Goal: Find contact information: Find contact information

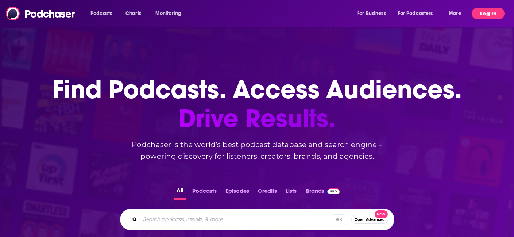
click at [486, 11] on button "Log In" at bounding box center [488, 14] width 33 height 12
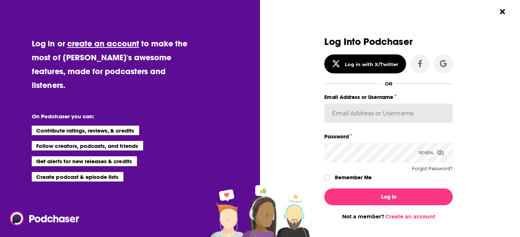
type input "sophiak"
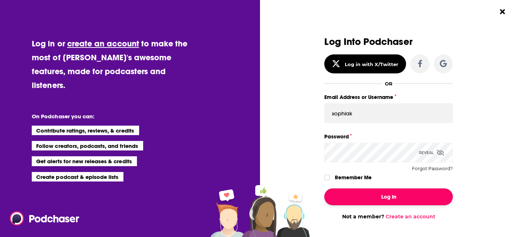
click at [365, 195] on button "Log In" at bounding box center [388, 196] width 128 height 17
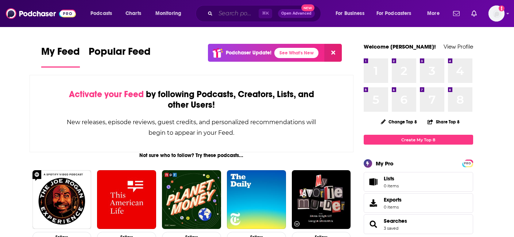
click at [220, 14] on input "Search podcasts, credits, & more..." at bounding box center [237, 14] width 43 height 12
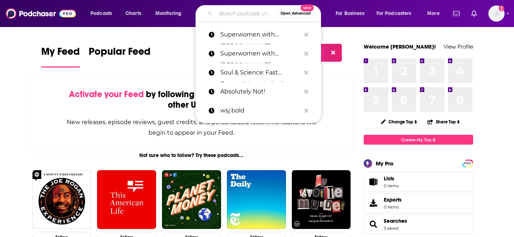
paste input "The Basement Yard"
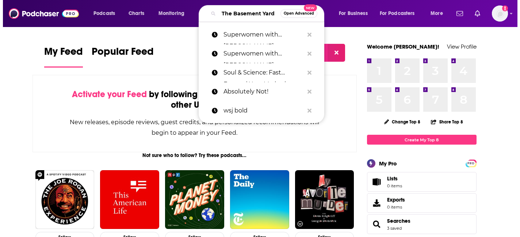
scroll to position [0, 12]
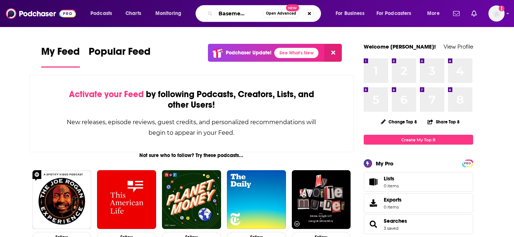
type input "The Basement Yard"
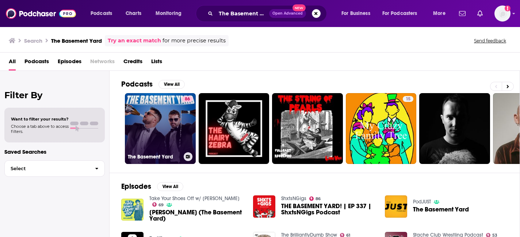
click at [143, 135] on link "86 The Basement Yard" at bounding box center [160, 128] width 71 height 71
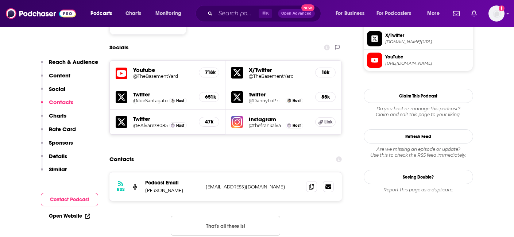
scroll to position [636, 0]
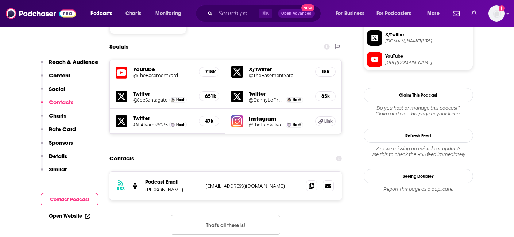
click at [165, 187] on p "[PERSON_NAME]" at bounding box center [172, 190] width 55 height 6
copy p "[PERSON_NAME]"
click at [249, 183] on p "[EMAIL_ADDRESS][DOMAIN_NAME]" at bounding box center [253, 186] width 95 height 6
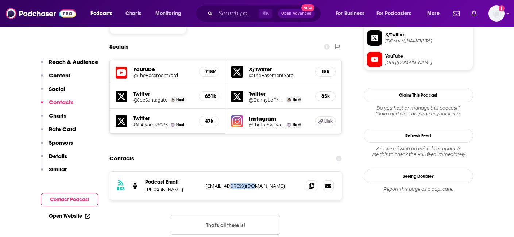
click at [249, 183] on p "[EMAIL_ADDRESS][DOMAIN_NAME]" at bounding box center [253, 186] width 95 height 6
copy div "[EMAIL_ADDRESS][DOMAIN_NAME] [EMAIL_ADDRESS][DOMAIN_NAME]"
click at [223, 12] on input "Search podcasts, credits, & more..." at bounding box center [237, 14] width 43 height 12
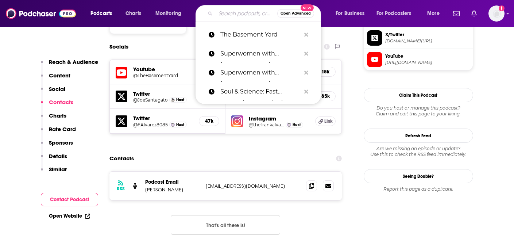
paste input "[PERSON_NAME]"
type input "[PERSON_NAME]"
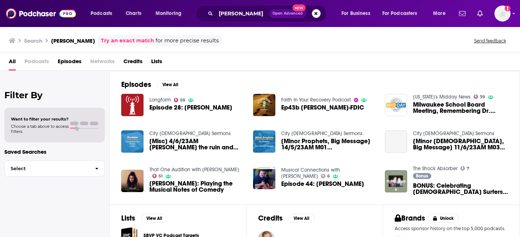
click at [131, 62] on span "Credits" at bounding box center [132, 62] width 19 height 15
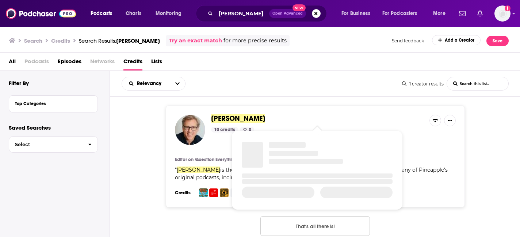
click at [230, 120] on span "[PERSON_NAME]" at bounding box center [238, 118] width 54 height 9
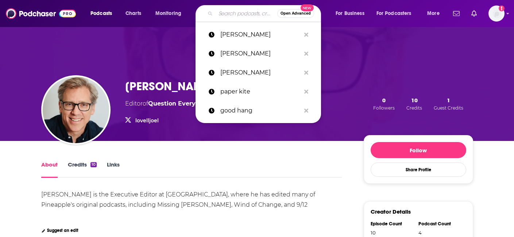
click at [227, 14] on input "Search podcasts, credits, & more..." at bounding box center [247, 14] width 62 height 12
paste input "[PERSON_NAME] and [PERSON_NAME] Make A Podcast"
type input "[PERSON_NAME] and [PERSON_NAME] Make A Podcast"
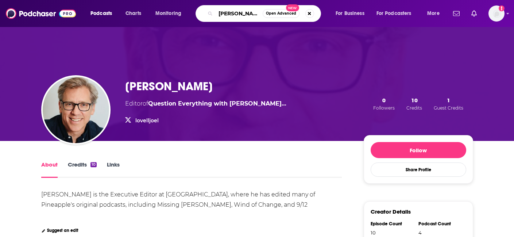
scroll to position [0, 56]
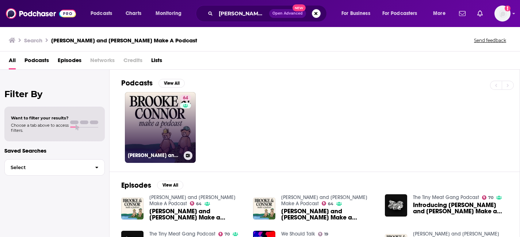
click at [153, 147] on link "64 [PERSON_NAME] and [PERSON_NAME] Make A Podcast" at bounding box center [160, 127] width 71 height 71
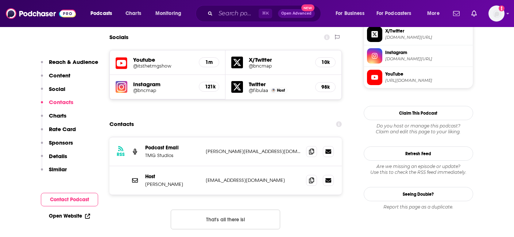
scroll to position [640, 0]
click at [234, 209] on button "That's all there is!" at bounding box center [226, 219] width 110 height 20
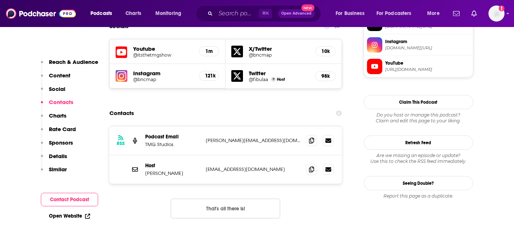
click at [279, 155] on div "Host [PERSON_NAME] [PERSON_NAME][EMAIL_ADDRESS][DOMAIN_NAME] [EMAIL_ADDRESS][DO…" at bounding box center [226, 169] width 233 height 28
click at [311, 166] on icon at bounding box center [311, 169] width 5 height 6
click at [231, 13] on input "Search podcasts, credits, & more..." at bounding box center [237, 14] width 43 height 12
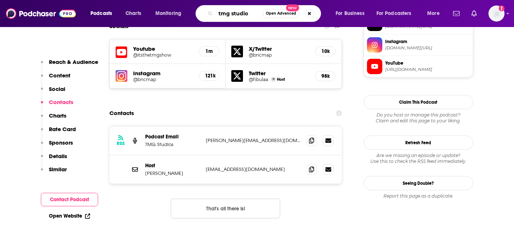
type input "tmg studios"
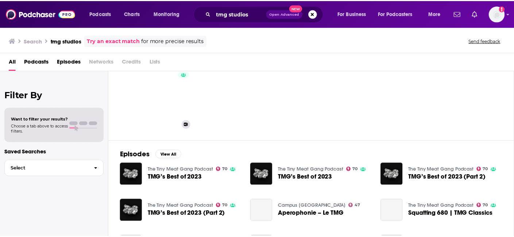
scroll to position [38, 0]
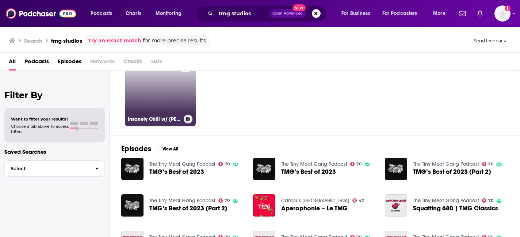
click at [155, 103] on link "47 Insanely Chill w/ [PERSON_NAME]" at bounding box center [160, 90] width 71 height 71
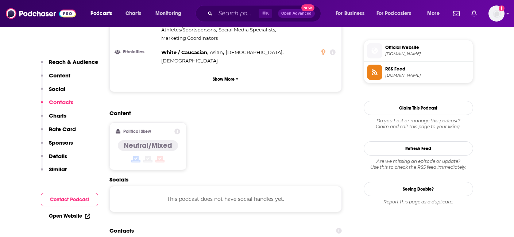
scroll to position [704, 0]
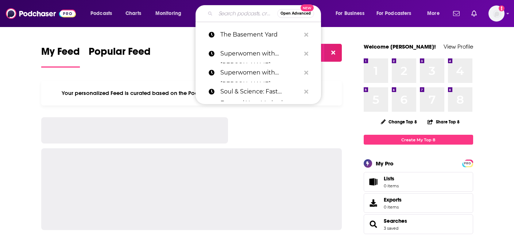
click at [229, 14] on input "Search podcasts, credits, & more..." at bounding box center [247, 14] width 62 height 12
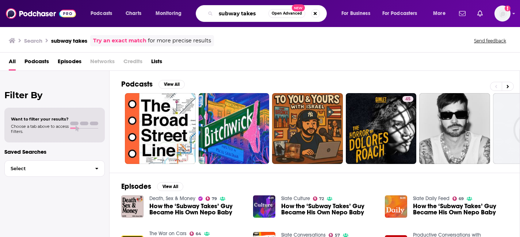
click at [252, 15] on input "subway takes" at bounding box center [242, 14] width 53 height 12
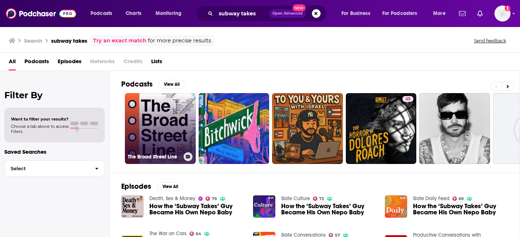
scroll to position [151, 0]
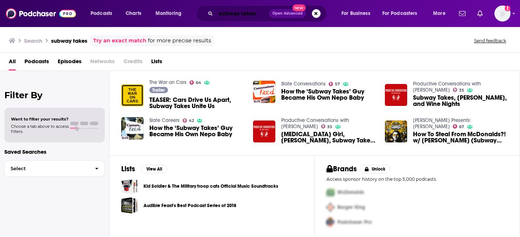
click at [246, 16] on input "subway takes" at bounding box center [242, 14] width 53 height 12
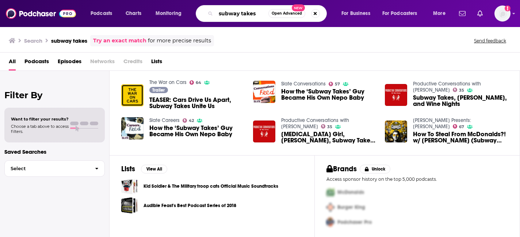
click at [246, 16] on input "subway takes" at bounding box center [242, 14] width 53 height 12
type input "good hang"
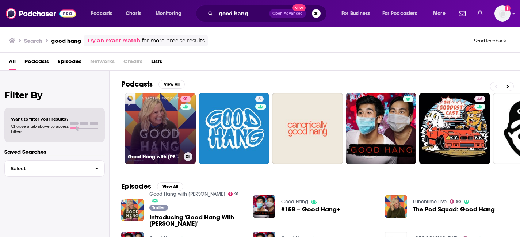
click at [158, 129] on link "91 Good Hang with Amy Poehler" at bounding box center [160, 128] width 71 height 71
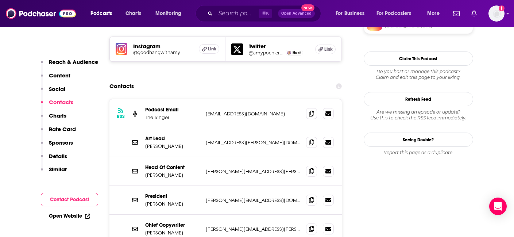
scroll to position [690, 0]
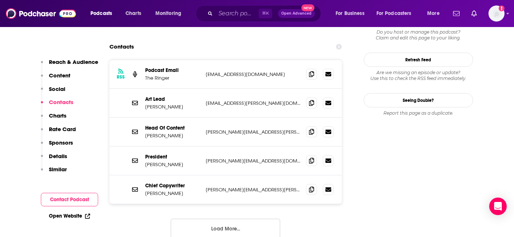
click at [234, 219] on button "Load More..." at bounding box center [226, 229] width 110 height 20
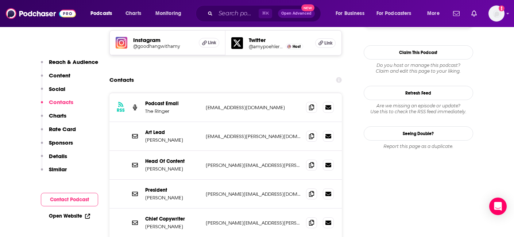
scroll to position [654, 0]
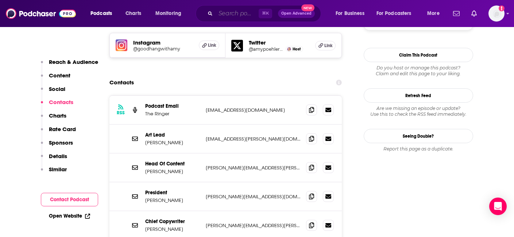
click at [226, 16] on input "Search podcasts, credits, & more..." at bounding box center [237, 14] width 43 height 12
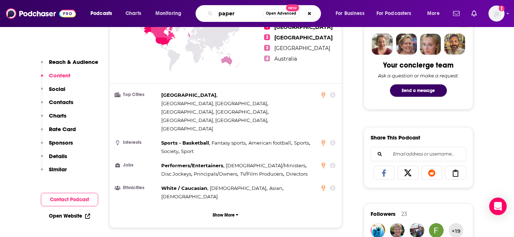
scroll to position [0, 0]
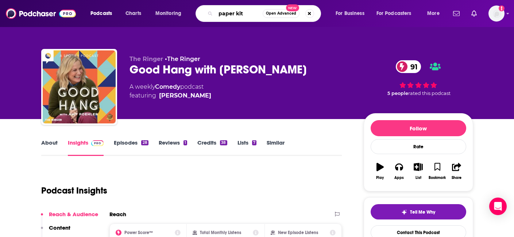
type input "paper kite"
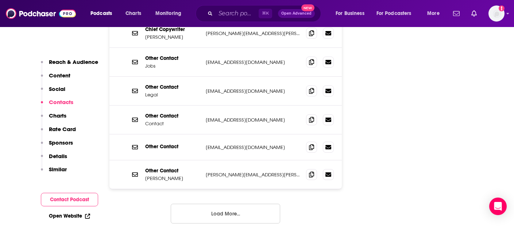
scroll to position [868, 0]
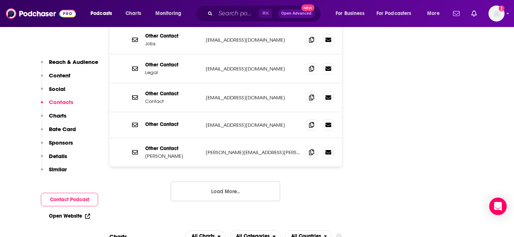
click at [224, 181] on button "Load More..." at bounding box center [226, 191] width 110 height 20
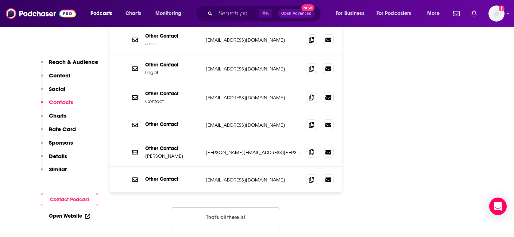
click at [226, 207] on button "That's all there is!" at bounding box center [226, 217] width 110 height 20
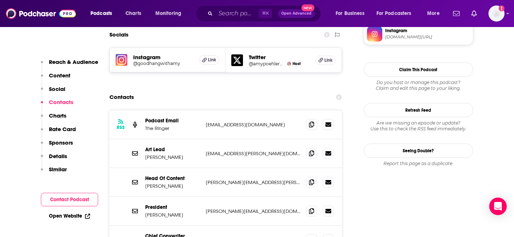
scroll to position [636, 0]
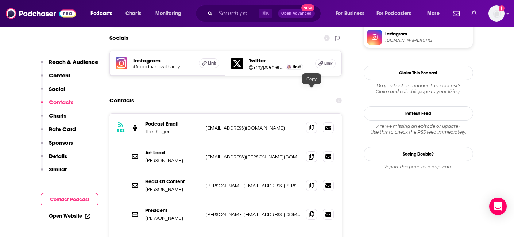
click at [313, 124] on icon at bounding box center [311, 127] width 5 height 6
click at [67, 133] on button "Rate Card" at bounding box center [58, 133] width 35 height 14
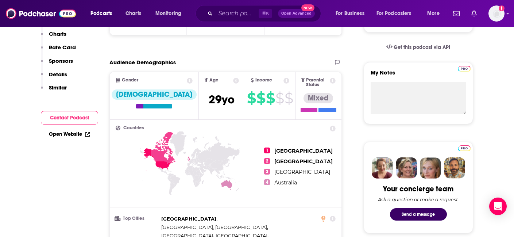
scroll to position [0, 0]
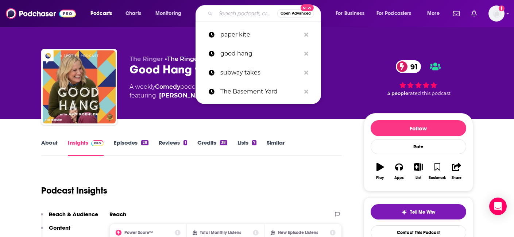
click at [229, 17] on input "Search podcasts, credits, & more..." at bounding box center [247, 14] width 62 height 12
paste input "[PERSON_NAME]"
type input "[PERSON_NAME]"
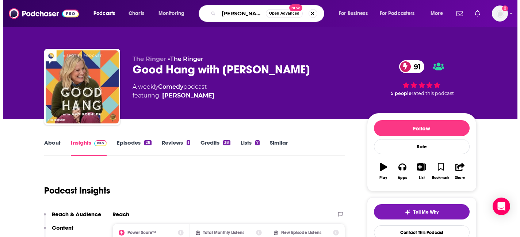
scroll to position [0, 16]
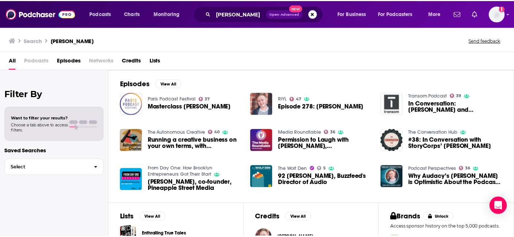
scroll to position [53, 0]
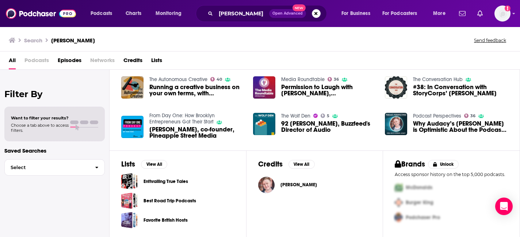
click at [304, 185] on span "[PERSON_NAME]" at bounding box center [298, 185] width 37 height 6
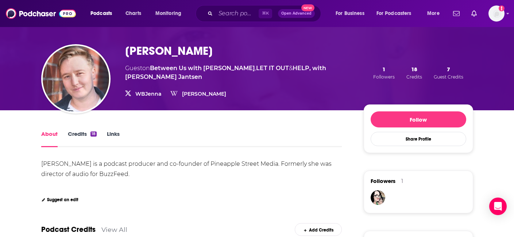
scroll to position [32, 0]
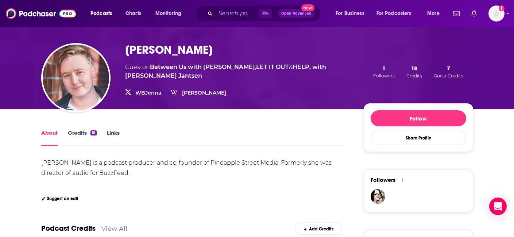
click at [109, 140] on link "Links" at bounding box center [113, 137] width 13 height 17
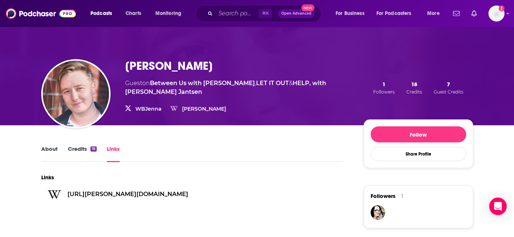
scroll to position [14, 0]
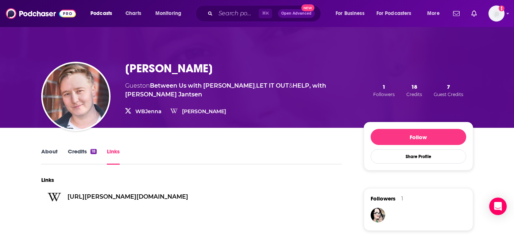
click at [145, 110] on link "WBJenna" at bounding box center [148, 111] width 26 height 7
